Goal: Task Accomplishment & Management: Use online tool/utility

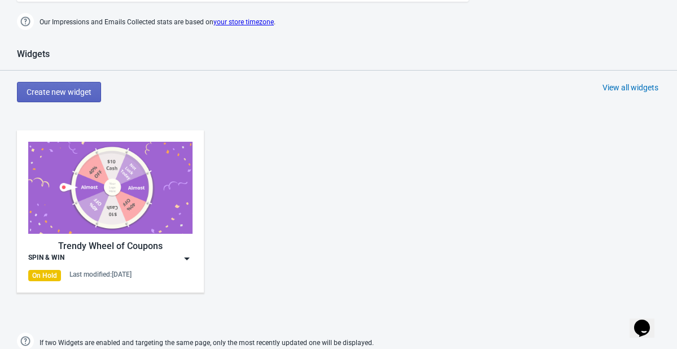
scroll to position [457, 0]
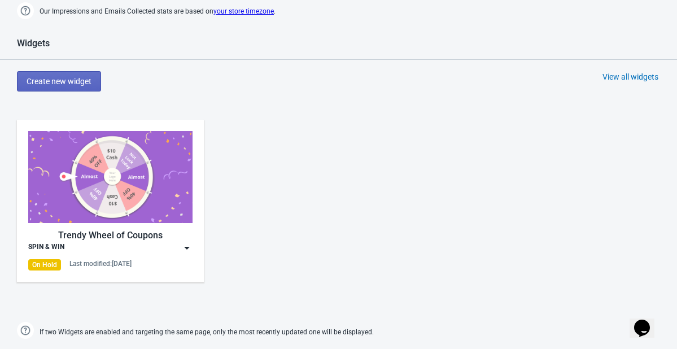
click at [185, 250] on img at bounding box center [186, 247] width 11 height 11
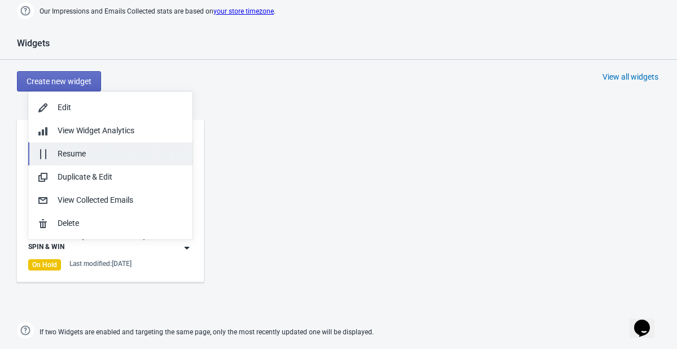
click at [97, 152] on div "Resume" at bounding box center [121, 154] width 126 height 12
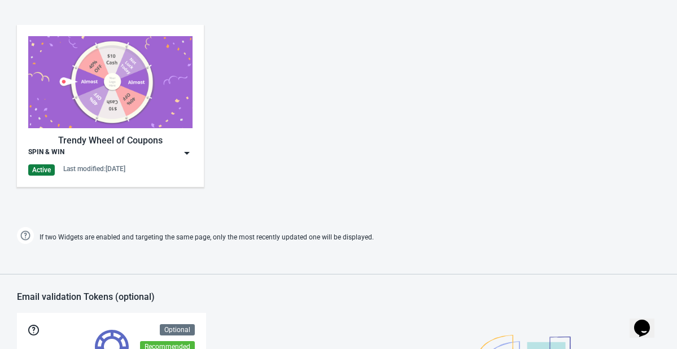
scroll to position [548, 0]
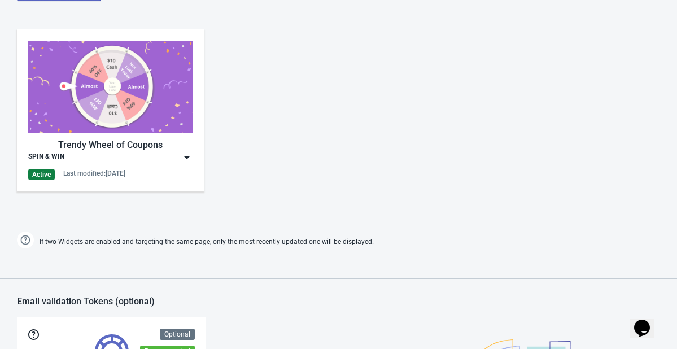
click at [183, 156] on img at bounding box center [186, 157] width 11 height 11
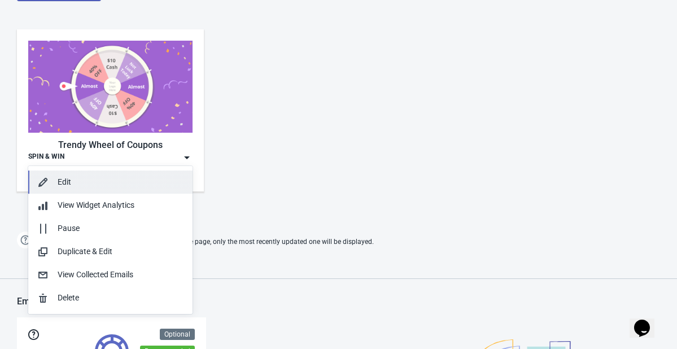
click at [124, 178] on div "Edit" at bounding box center [121, 182] width 126 height 12
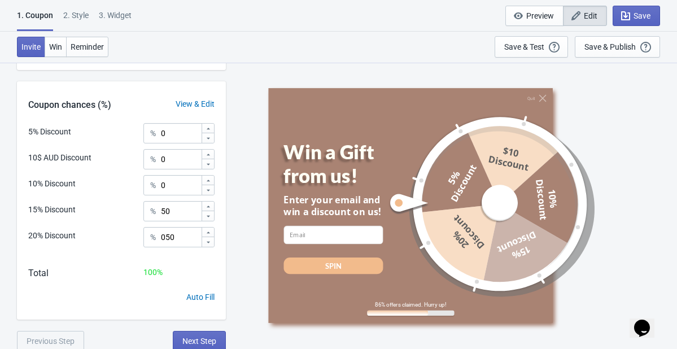
scroll to position [325, 0]
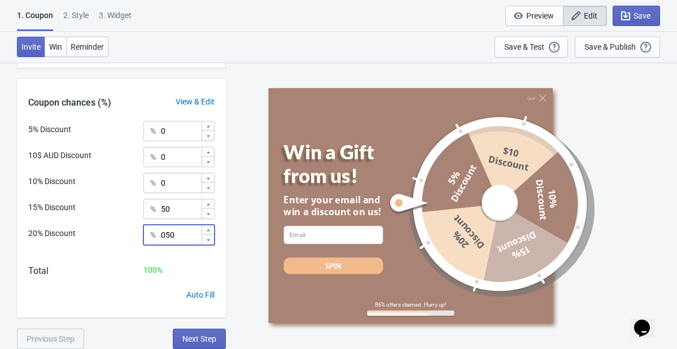
drag, startPoint x: 182, startPoint y: 234, endPoint x: 132, endPoint y: 234, distance: 50.8
click at [132, 234] on div "20% Discount % 050" at bounding box center [121, 239] width 186 height 28
type input "50"
click at [583, 54] on button "Save & Publish This option will save your Widget so that it will be visible to …" at bounding box center [617, 46] width 85 height 21
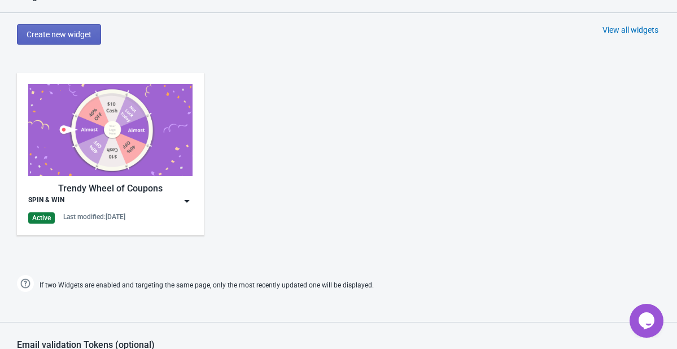
scroll to position [537, 0]
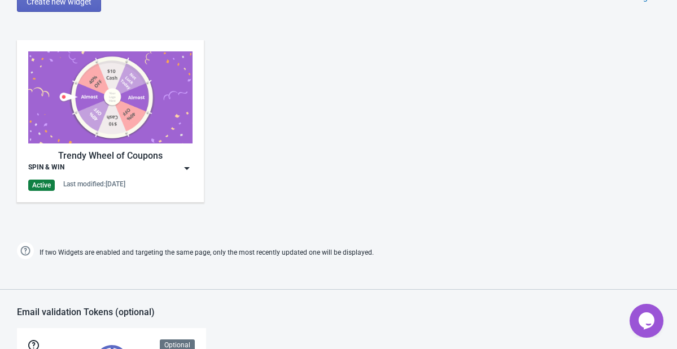
click at [180, 170] on div "SPIN & WIN" at bounding box center [110, 168] width 164 height 11
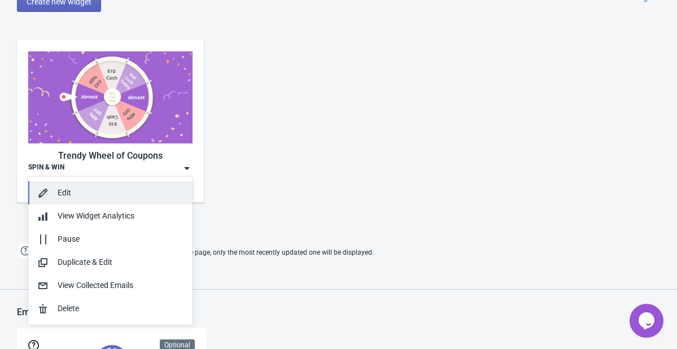
click at [51, 195] on div "Edit" at bounding box center [110, 193] width 146 height 12
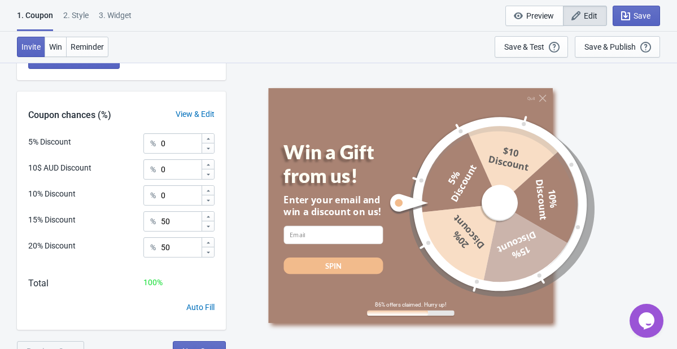
scroll to position [325, 0]
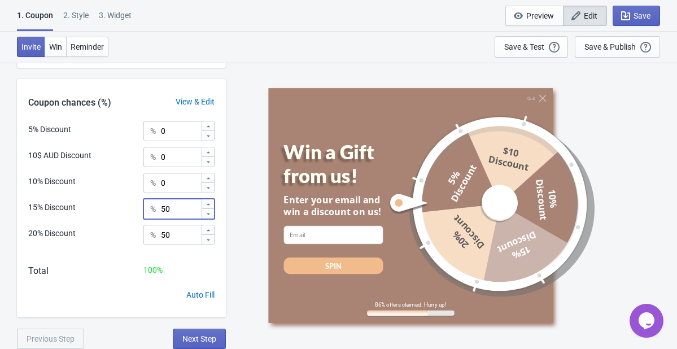
click at [179, 210] on input "50" at bounding box center [180, 209] width 41 height 20
click at [173, 187] on input "0" at bounding box center [180, 183] width 41 height 20
type input "0"
type input "50"
click at [177, 213] on input "50" at bounding box center [180, 209] width 41 height 20
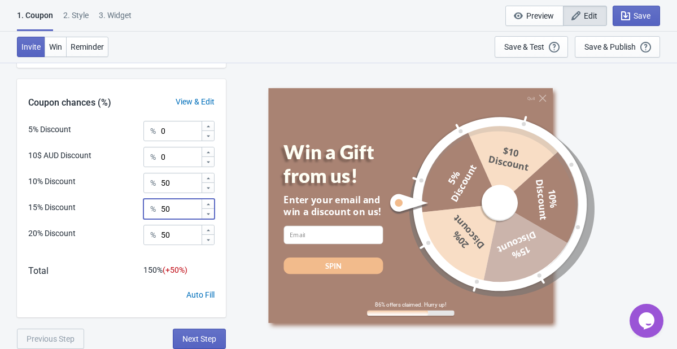
type input "5"
type input "35"
drag, startPoint x: 178, startPoint y: 238, endPoint x: 123, endPoint y: 234, distance: 55.4
click at [123, 234] on div "20% Discount % 50" at bounding box center [121, 239] width 186 height 28
type input "15"
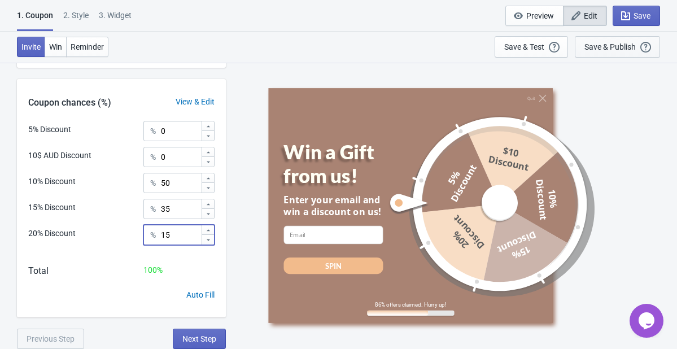
click at [598, 43] on div "Save & Publish" at bounding box center [609, 46] width 51 height 9
